Goal: Task Accomplishment & Management: Manage account settings

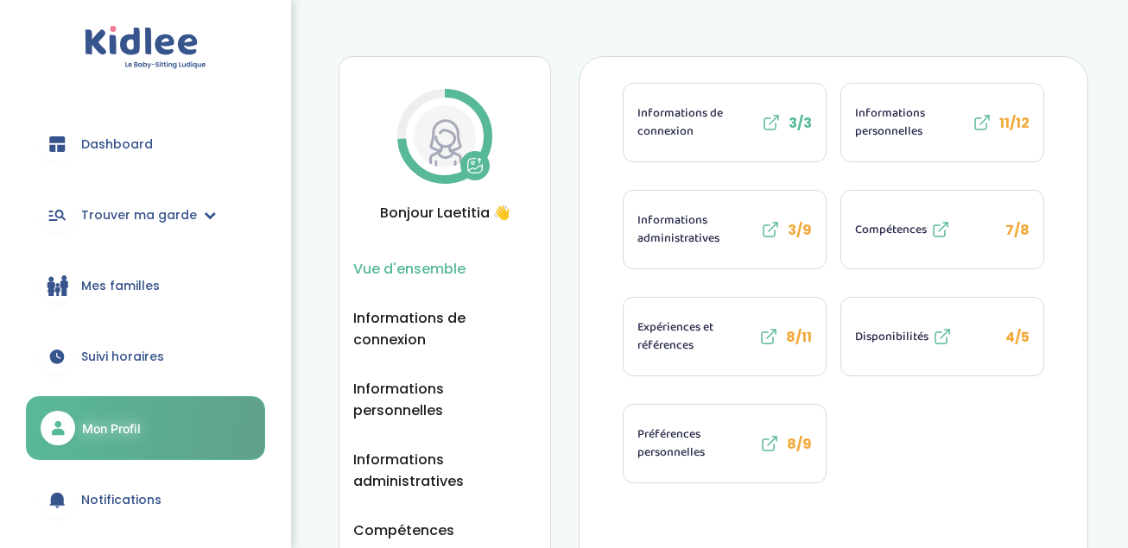
click at [894, 128] on span "Informations personnelles" at bounding box center [911, 122] width 113 height 36
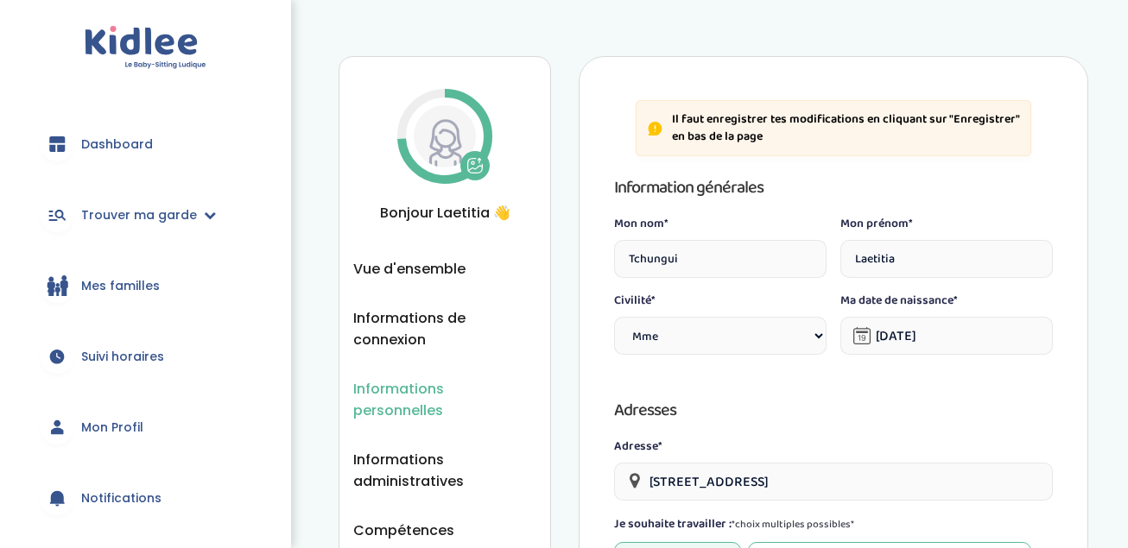
select select "1"
select select "5"
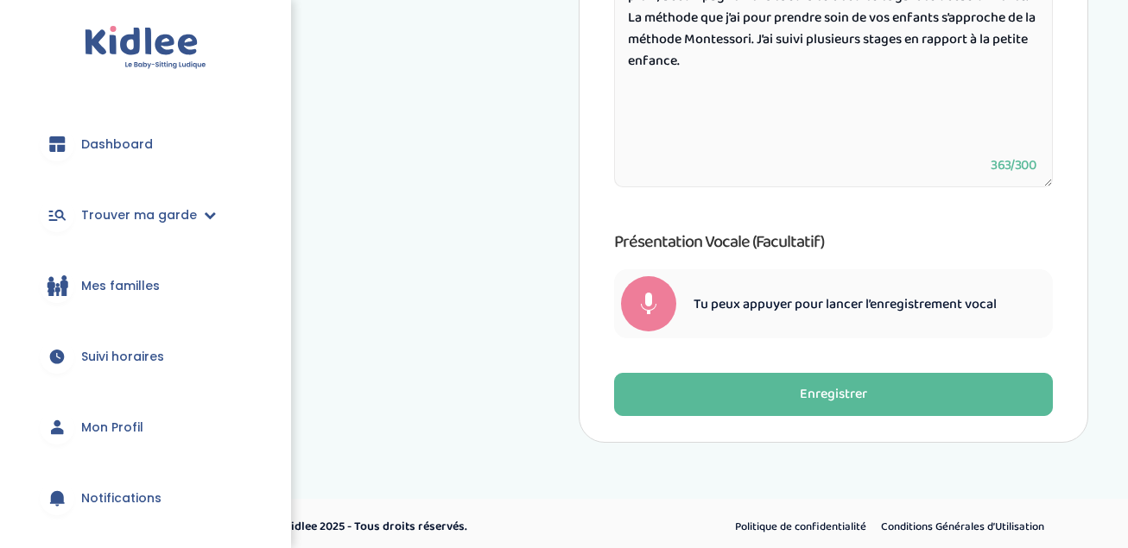
scroll to position [998, 0]
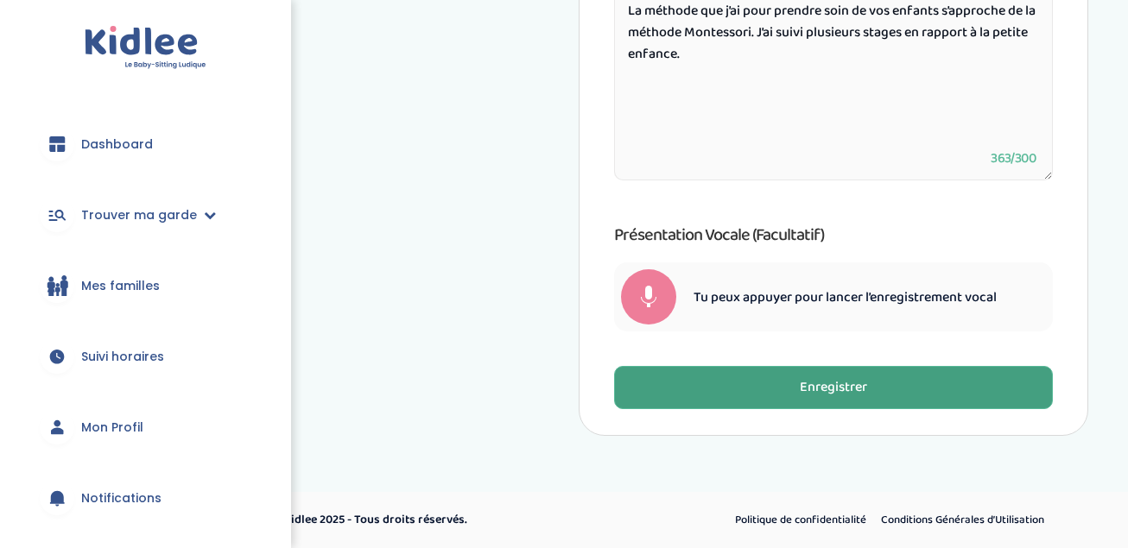
click at [826, 379] on div "Enregistrer" at bounding box center [833, 388] width 67 height 20
click at [99, 427] on span "Mon Profil" at bounding box center [112, 428] width 62 height 18
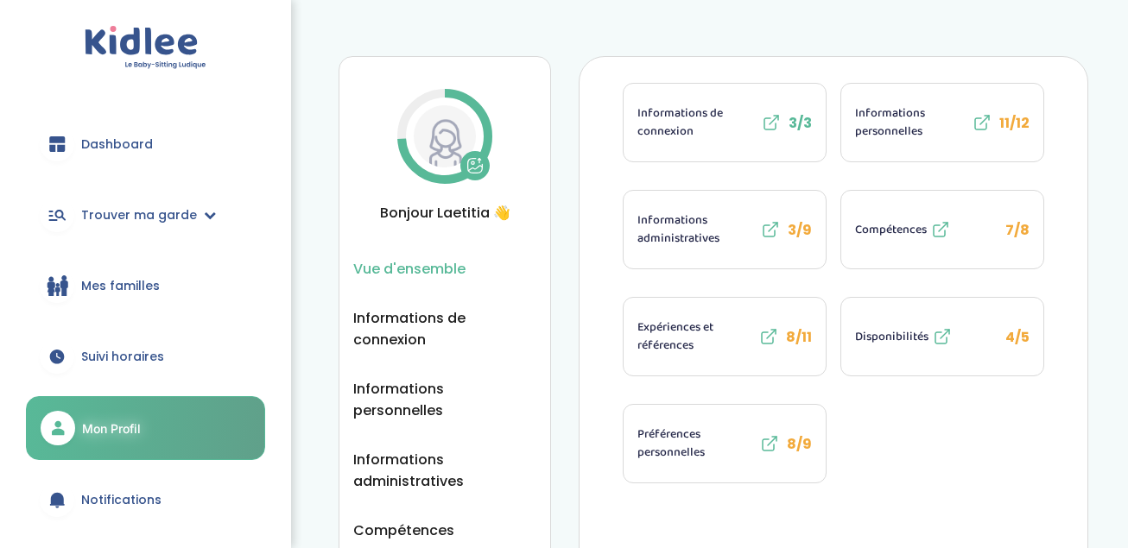
click at [907, 229] on span "Compétences" at bounding box center [891, 230] width 72 height 18
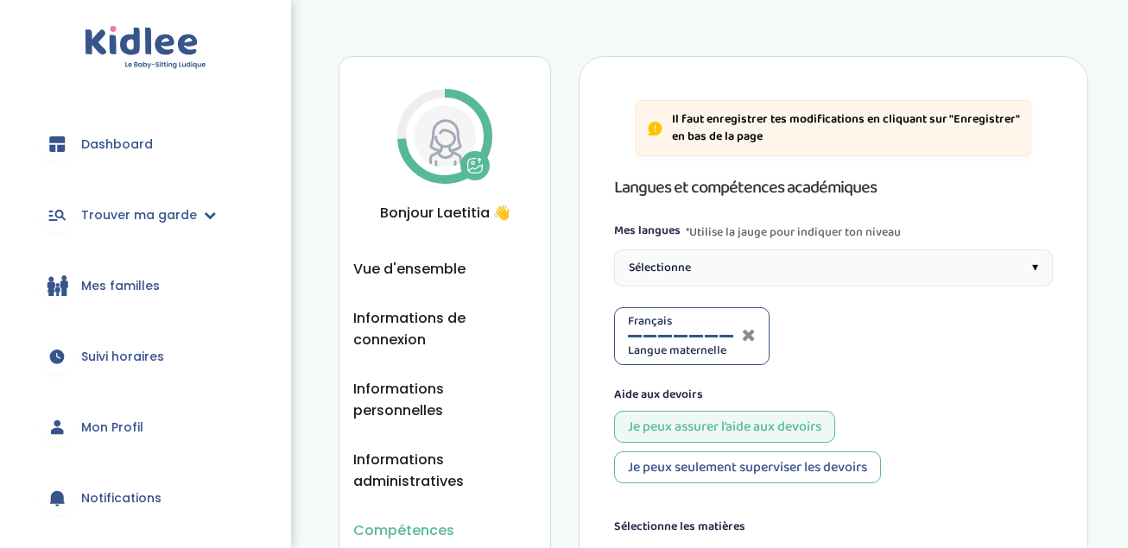
select select "5eme"
select select "CM2"
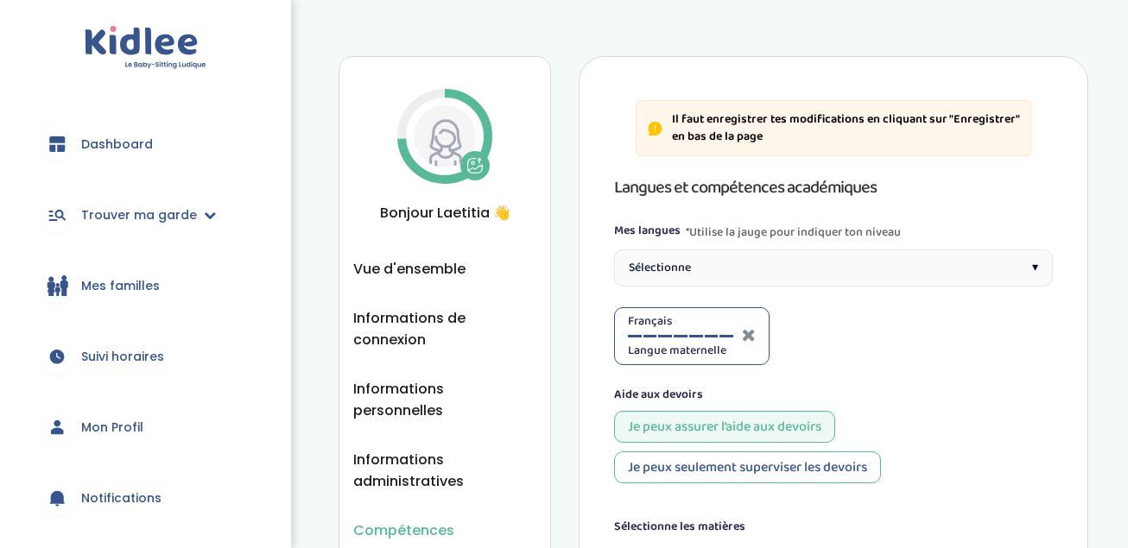
select select "CM2"
click at [1027, 265] on div "Sélectionne ▾" at bounding box center [833, 268] width 439 height 37
click at [817, 336] on div at bounding box center [814, 336] width 14 height 3
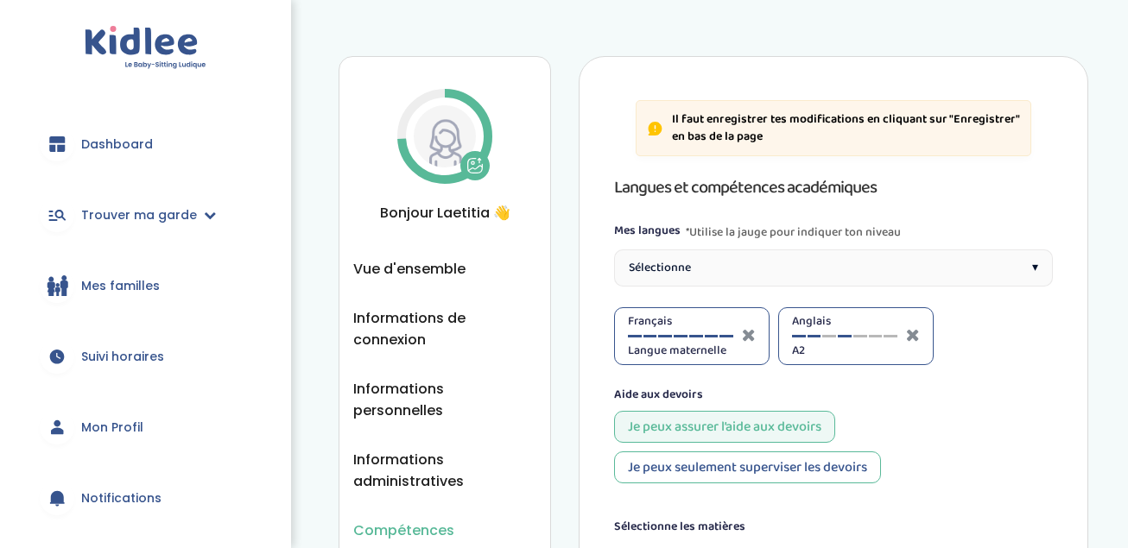
click at [840, 336] on div at bounding box center [845, 336] width 14 height 3
click at [859, 334] on div "Anglais B2" at bounding box center [844, 336] width 105 height 47
click at [889, 337] on div at bounding box center [890, 336] width 14 height 3
click at [800, 334] on div "Anglais Langue maternelle" at bounding box center [844, 336] width 105 height 47
click at [795, 337] on div at bounding box center [799, 336] width 14 height 3
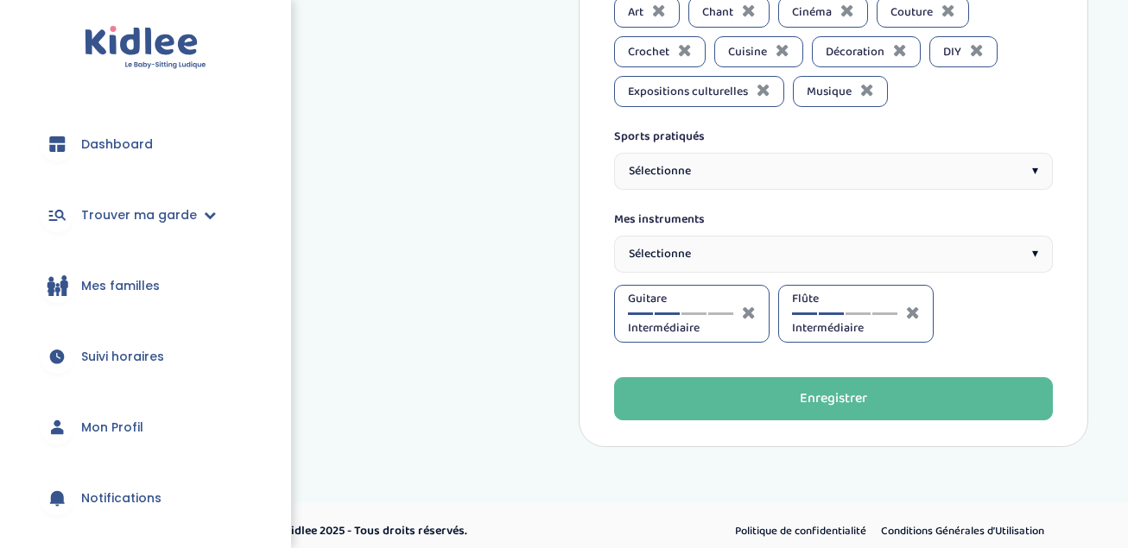
scroll to position [1813, 0]
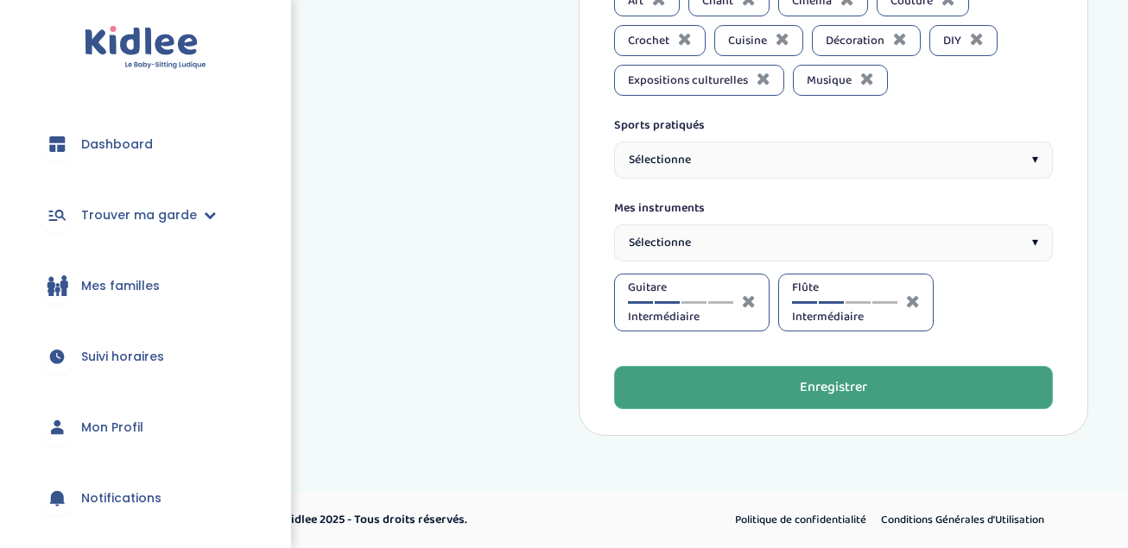
click at [831, 395] on div "Enregistrer" at bounding box center [833, 388] width 67 height 20
click at [117, 427] on span "Mon Profil" at bounding box center [112, 428] width 62 height 18
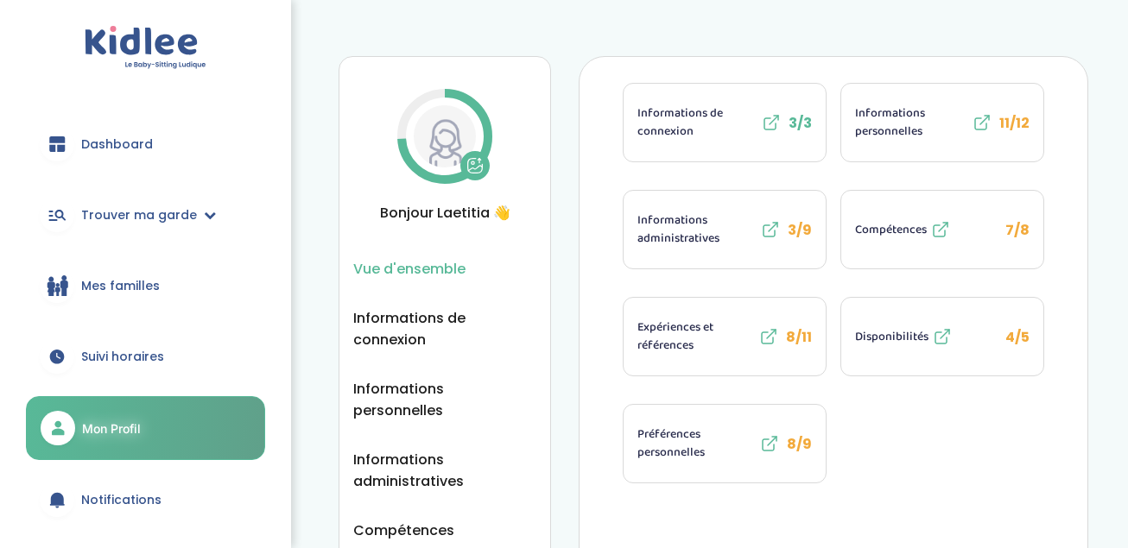
click at [767, 340] on icon at bounding box center [768, 336] width 21 height 21
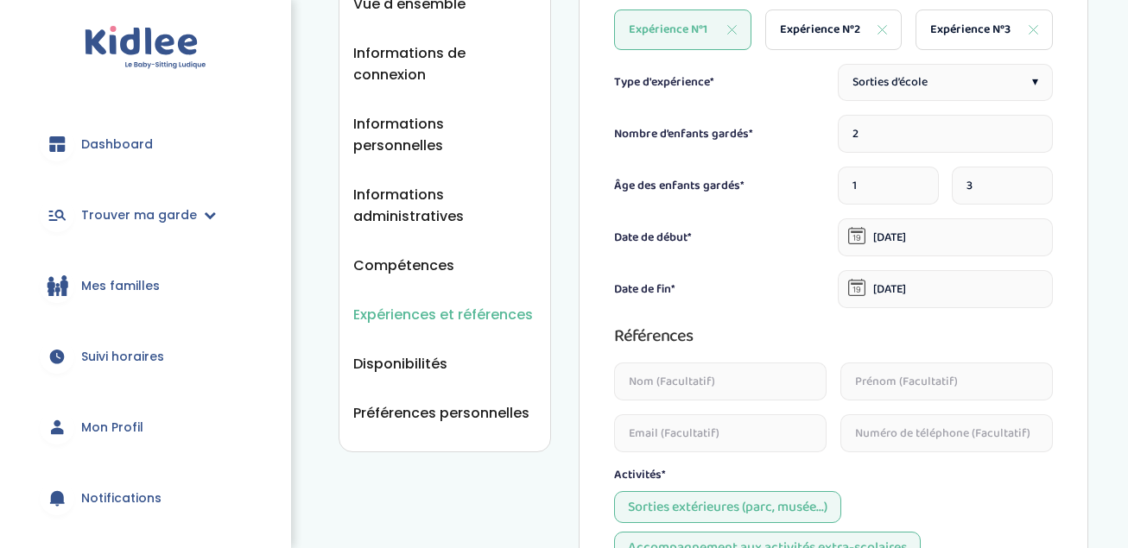
scroll to position [196, 0]
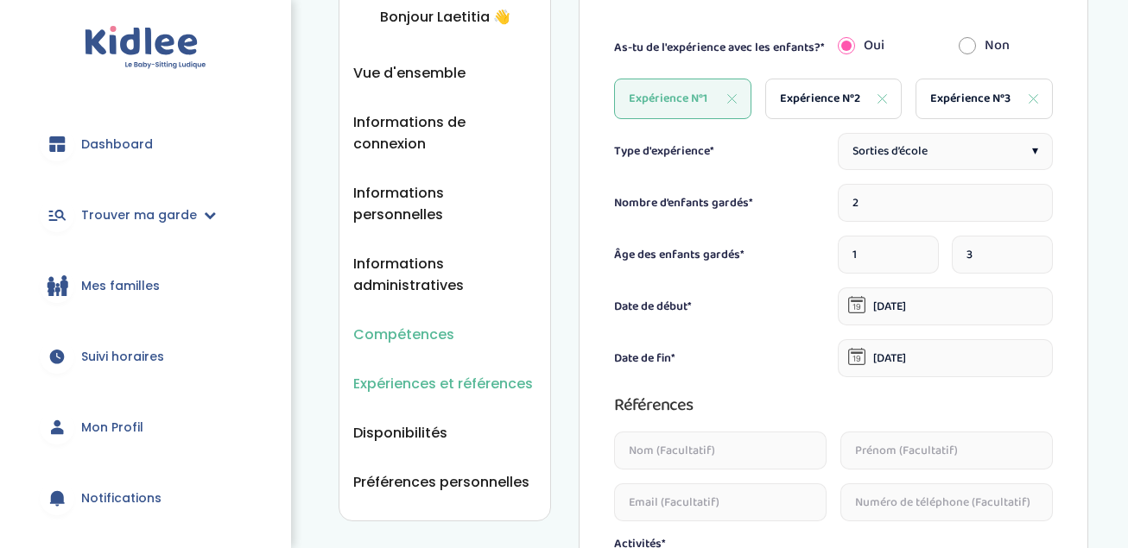
click at [406, 324] on span "Compétences" at bounding box center [403, 335] width 101 height 22
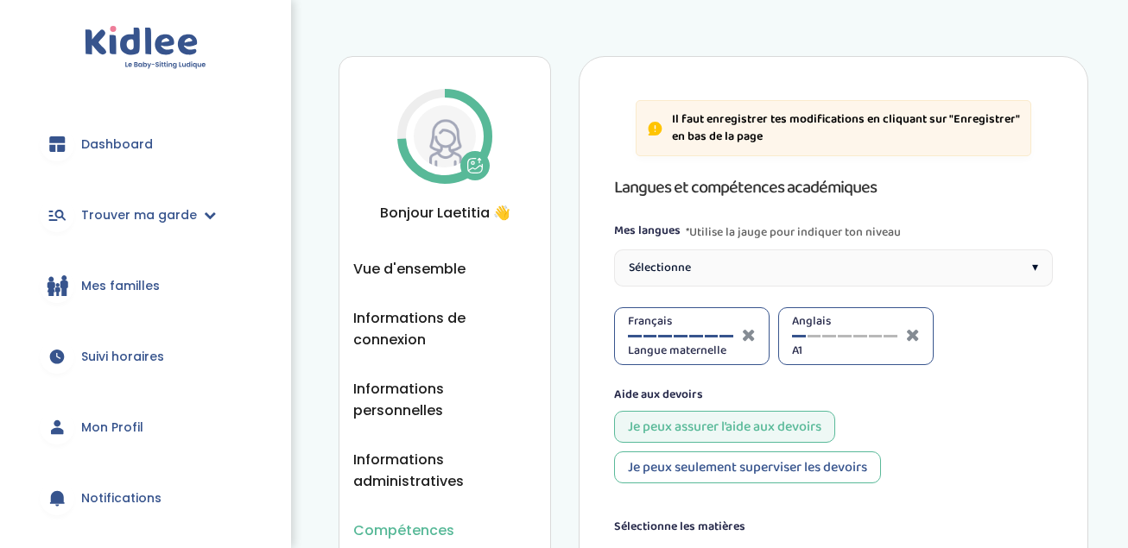
select select "5eme"
select select "CM2"
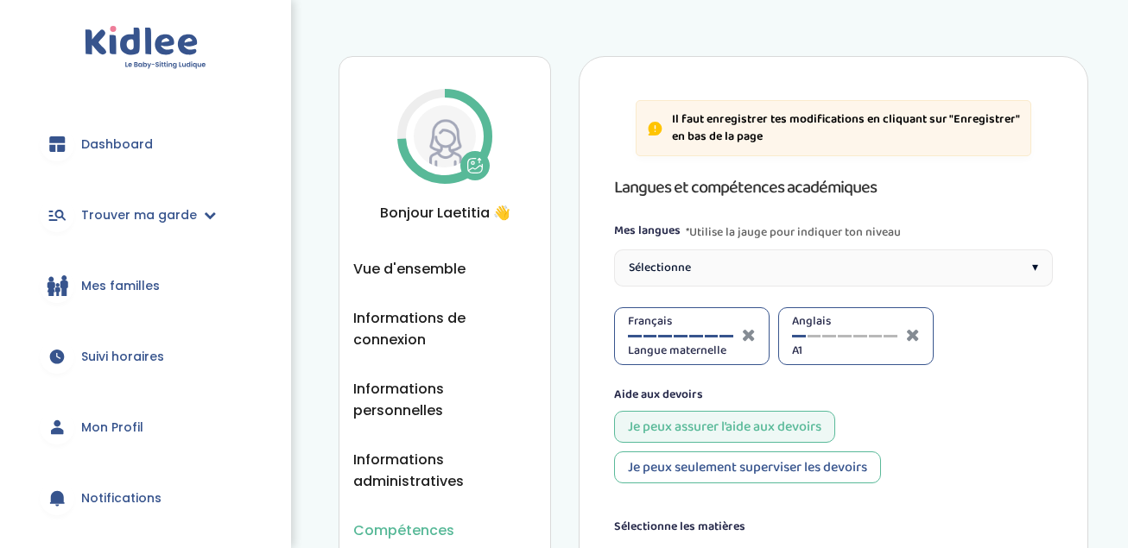
select select "CM2"
click at [461, 170] on button at bounding box center [474, 165] width 29 height 29
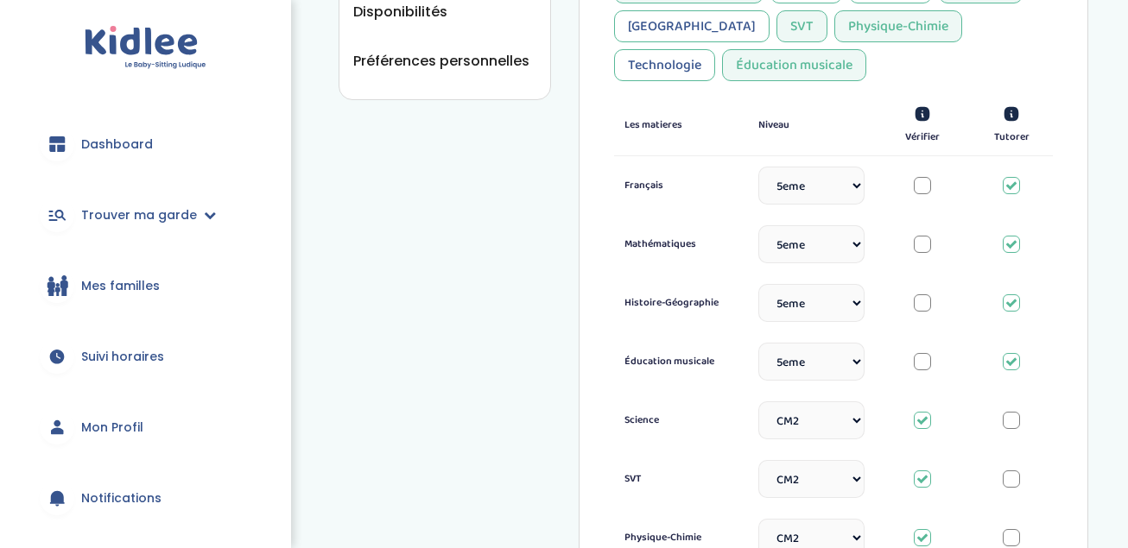
scroll to position [633, 0]
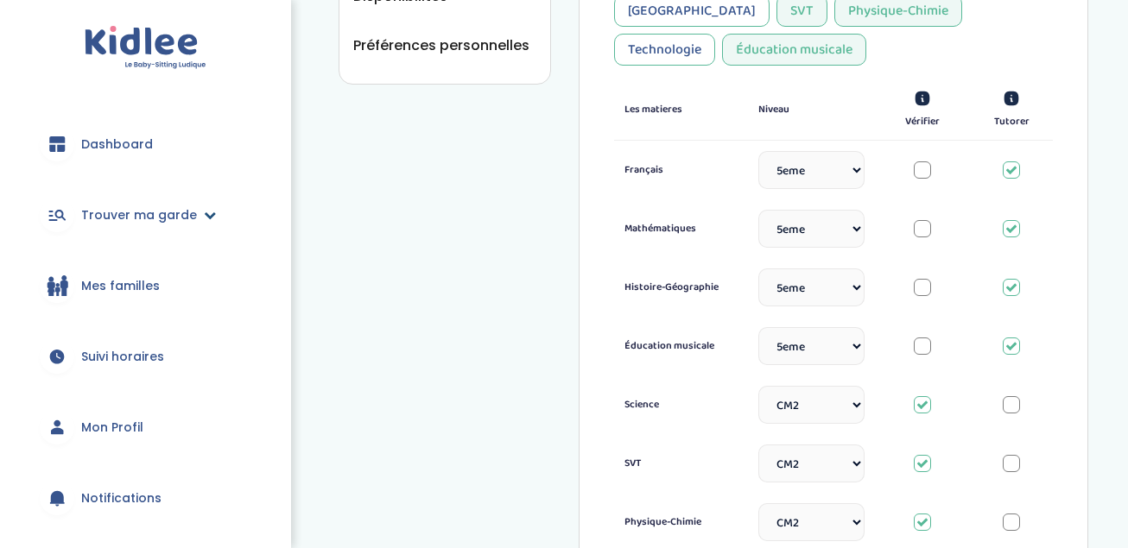
click at [120, 212] on span "Trouver ma garde" at bounding box center [139, 215] width 116 height 18
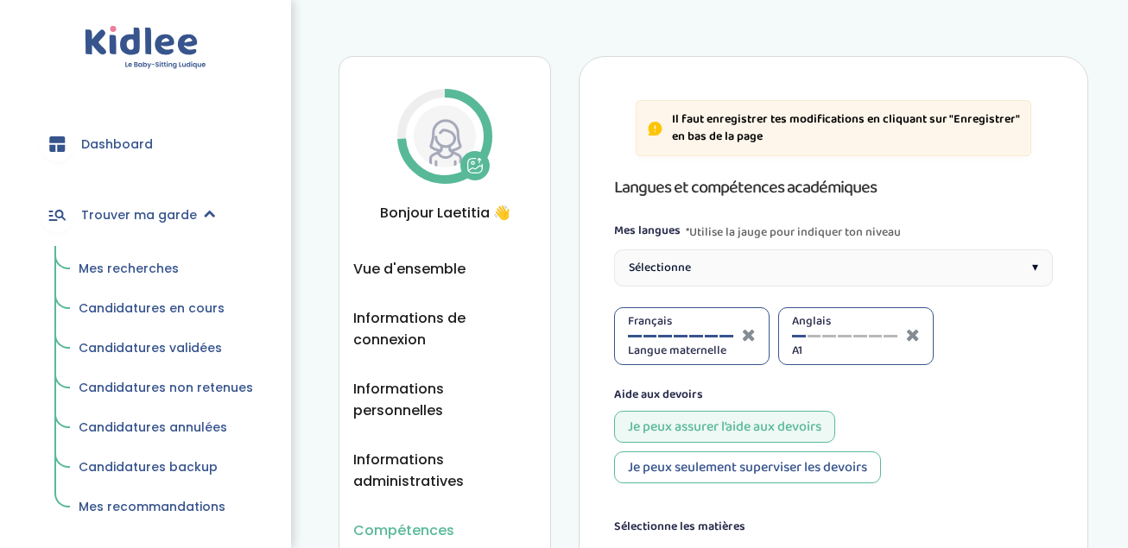
click at [111, 269] on span "Mes recherches" at bounding box center [129, 268] width 100 height 17
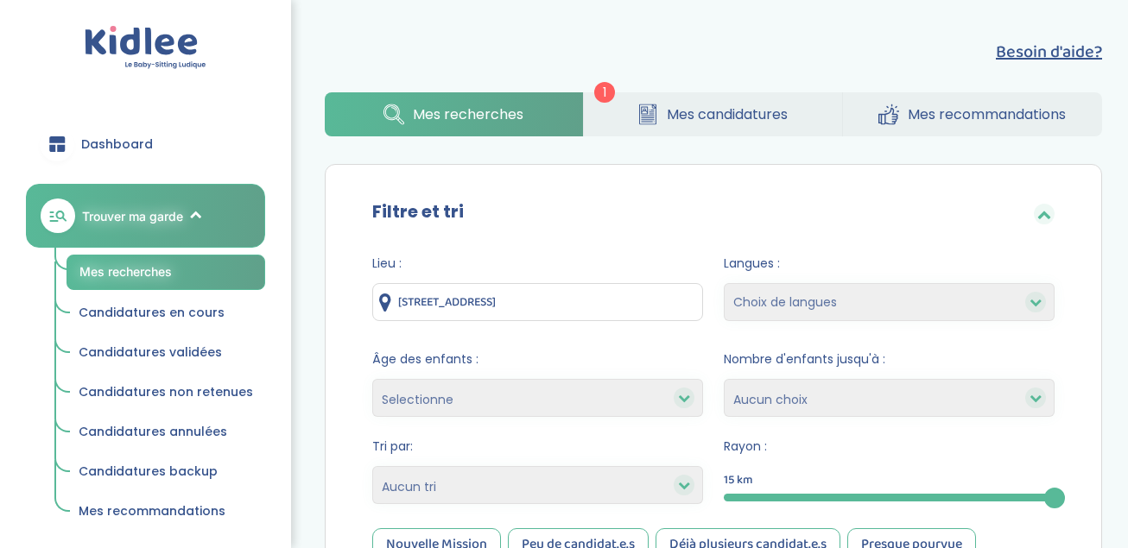
click at [495, 294] on input "80 Rue Doudeauville, Paris, France" at bounding box center [537, 302] width 331 height 38
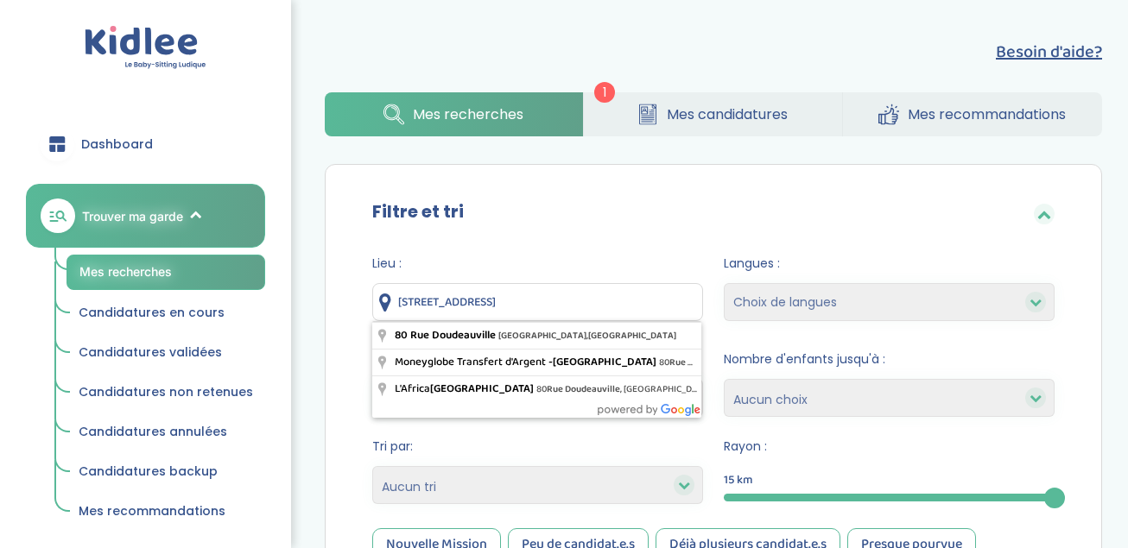
click at [503, 300] on input "80 Rue Doudeauville, Paris, France" at bounding box center [537, 302] width 331 height 38
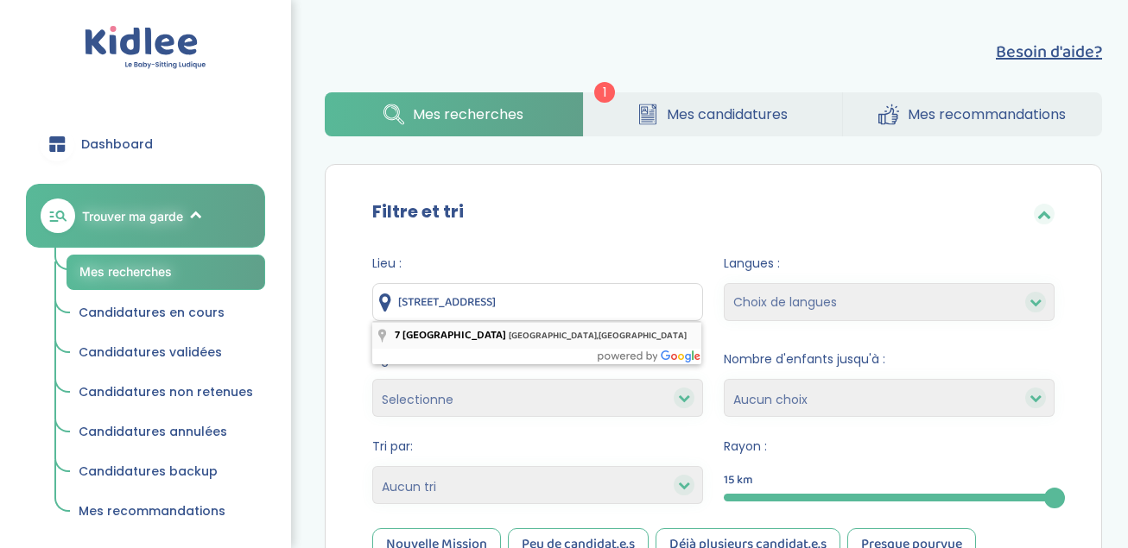
type input "7 Rue de Rocroy, Paris, France"
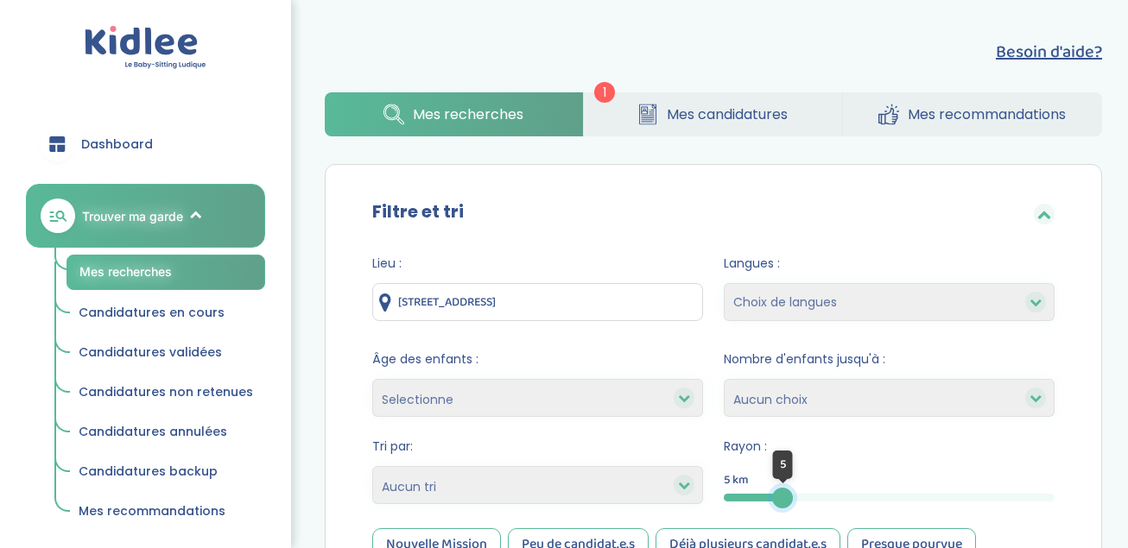
drag, startPoint x: 1046, startPoint y: 494, endPoint x: 782, endPoint y: 518, distance: 264.4
click at [782, 518] on form "Lieu : 7 Rue de Rocroy, Paris, France Langues : Choix de langues Anglais Arabe …" at bounding box center [713, 442] width 682 height 374
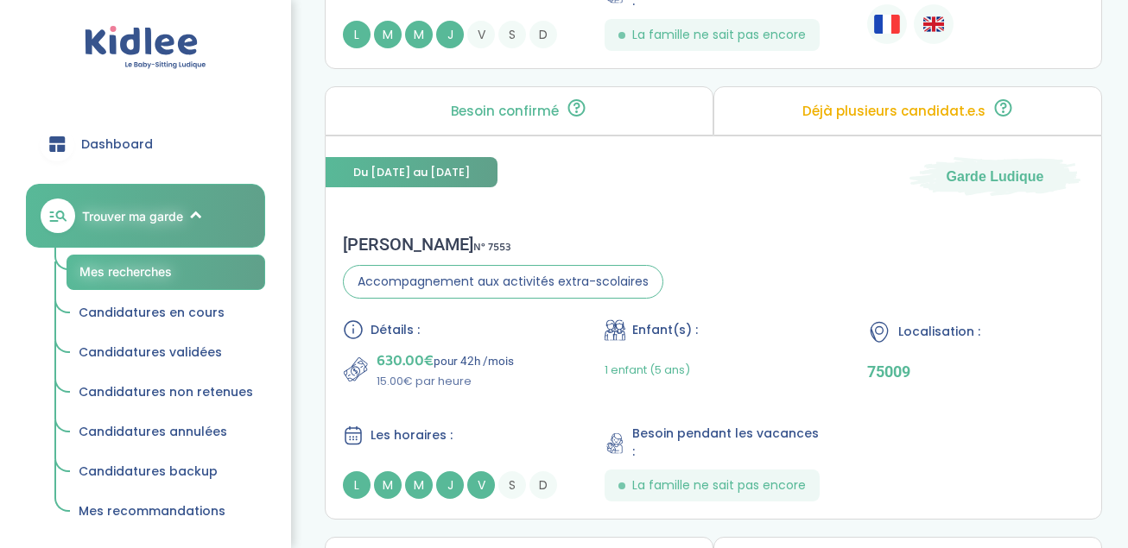
scroll to position [1692, 0]
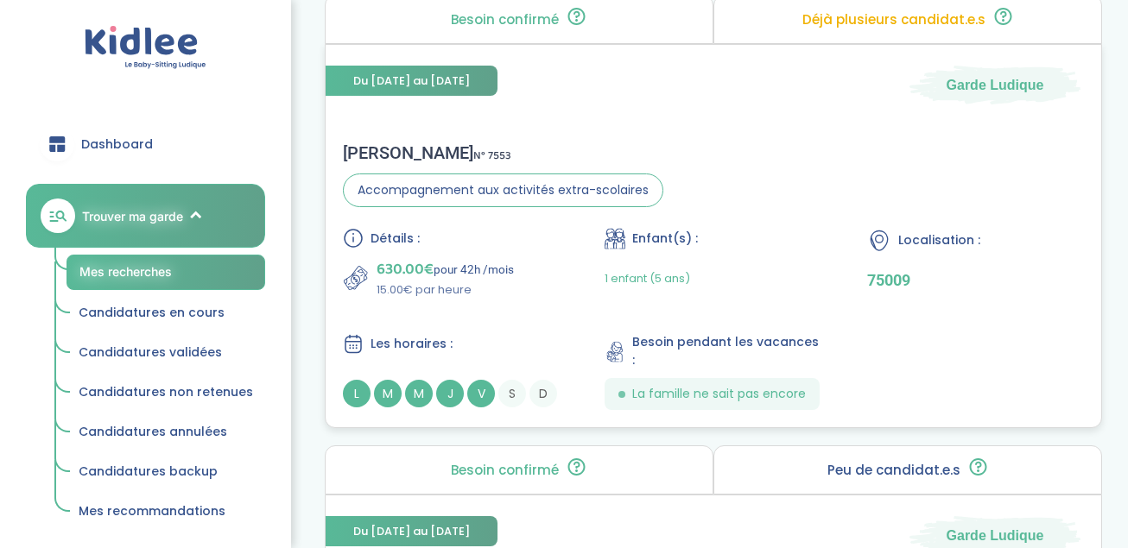
click at [888, 274] on p "75009" at bounding box center [975, 280] width 217 height 18
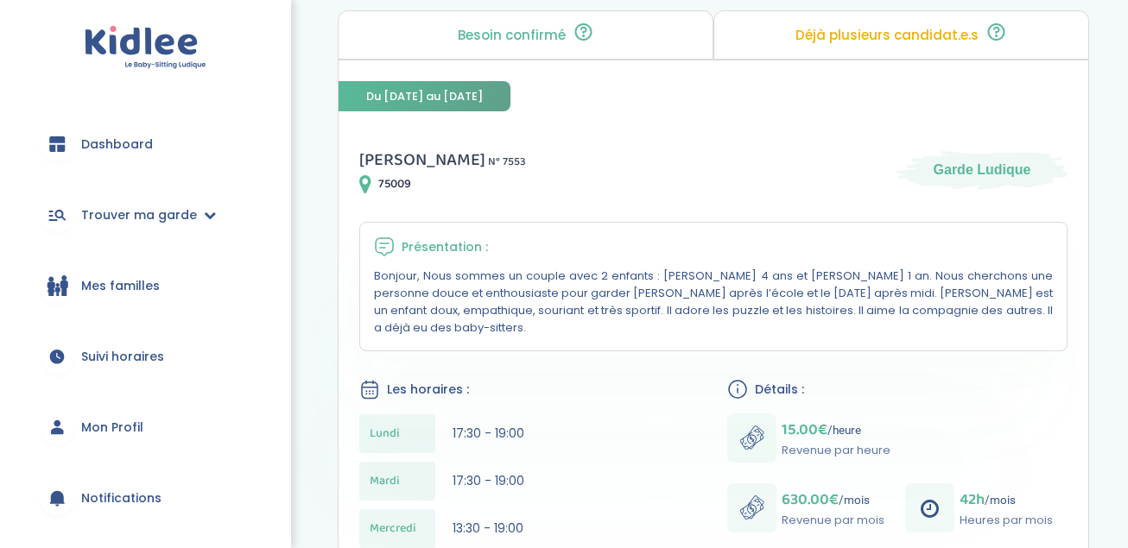
scroll to position [311, 0]
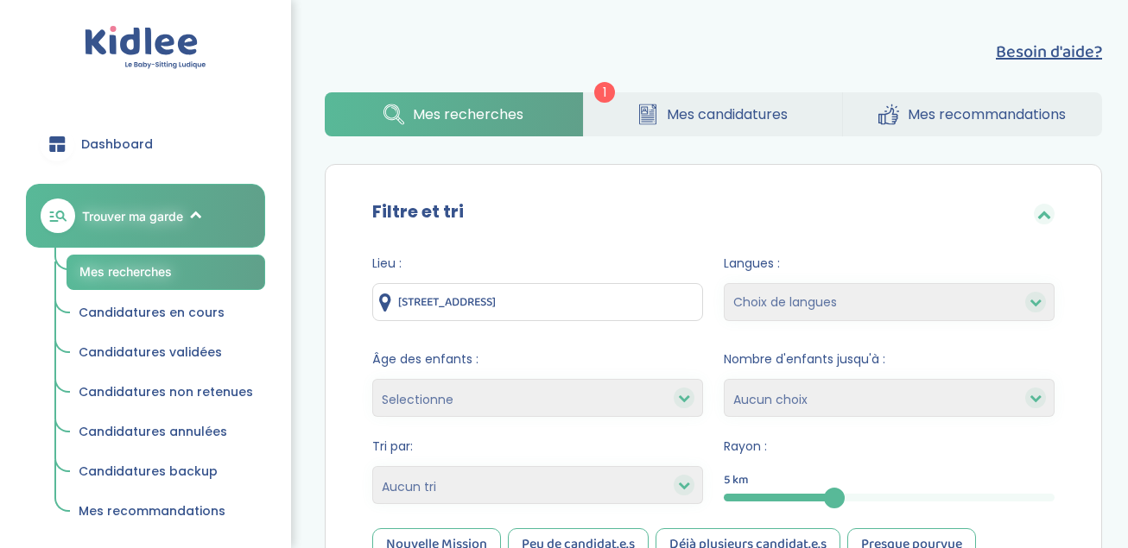
click at [852, 494] on div "5" at bounding box center [889, 498] width 331 height 8
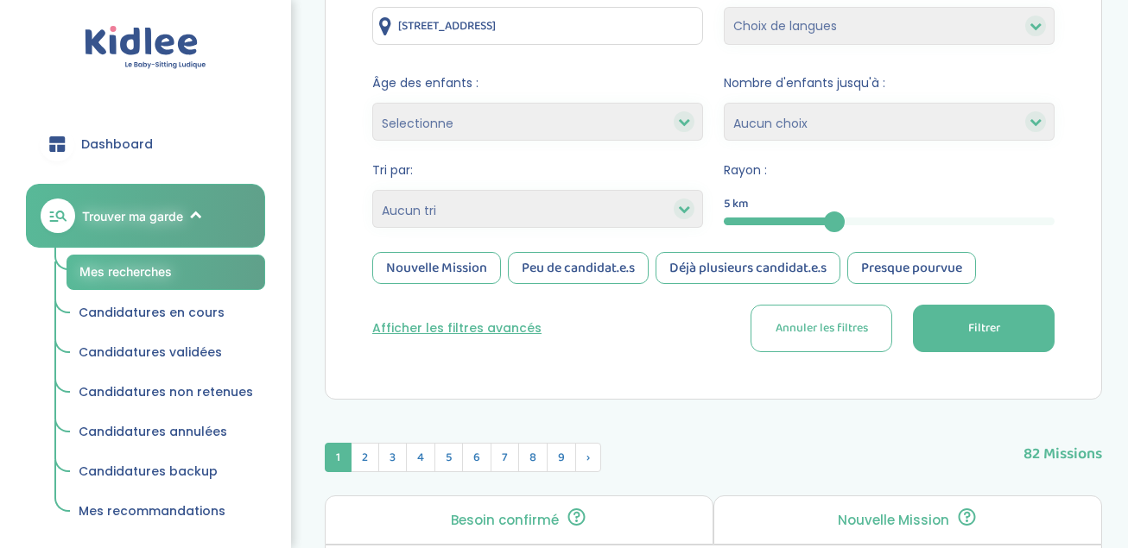
click at [1008, 333] on button "Filtrer" at bounding box center [984, 328] width 142 height 47
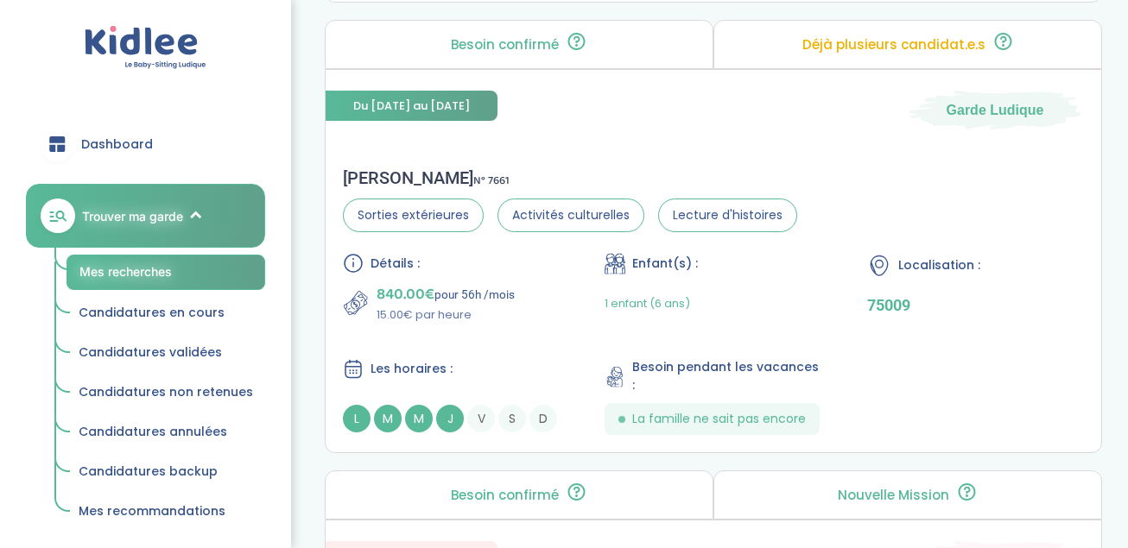
scroll to position [2683, 0]
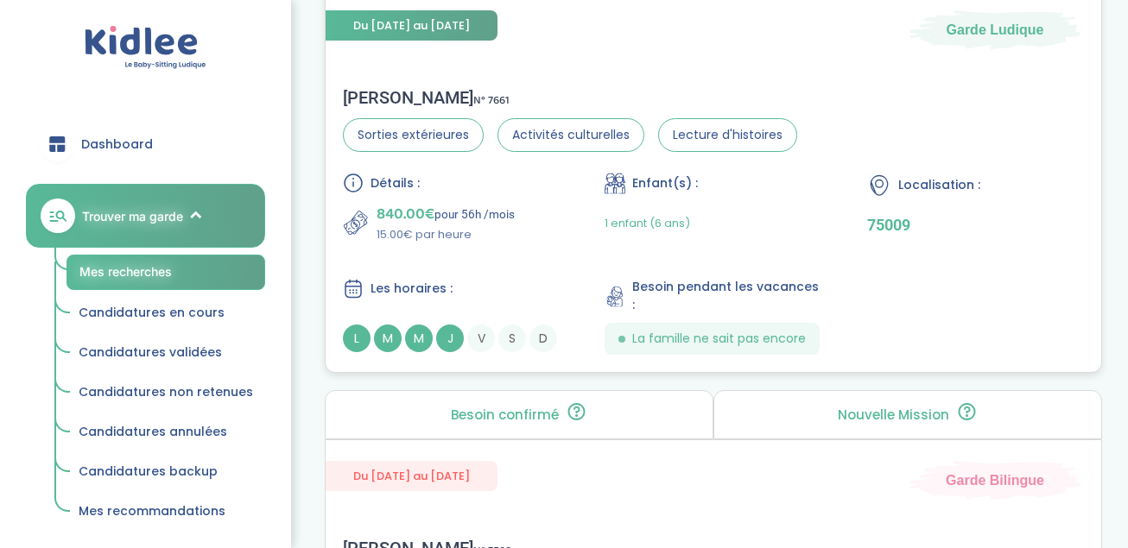
click at [447, 233] on p "15.00€ par heure" at bounding box center [445, 234] width 138 height 17
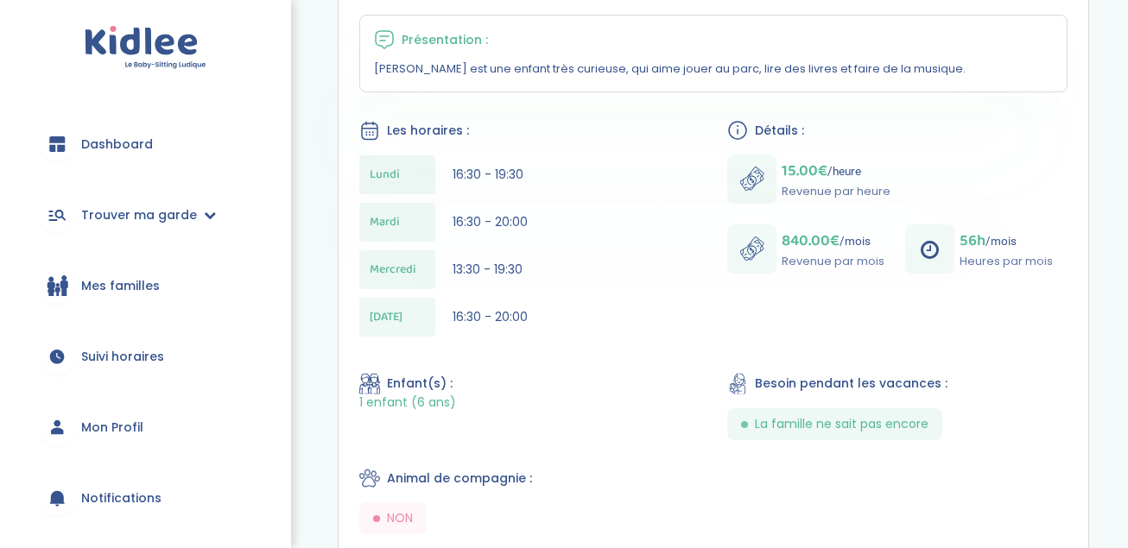
scroll to position [357, 0]
